Goal: Task Accomplishment & Management: Use online tool/utility

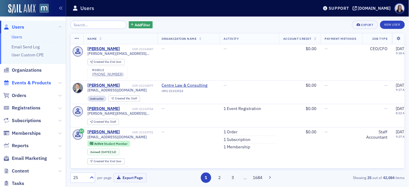
click at [26, 83] on span "Events & Products" at bounding box center [31, 83] width 39 height 6
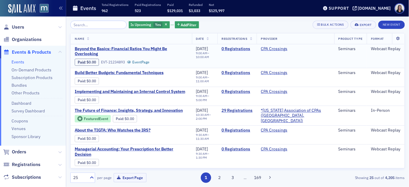
scroll to position [1, 0]
